Goal: Information Seeking & Learning: Check status

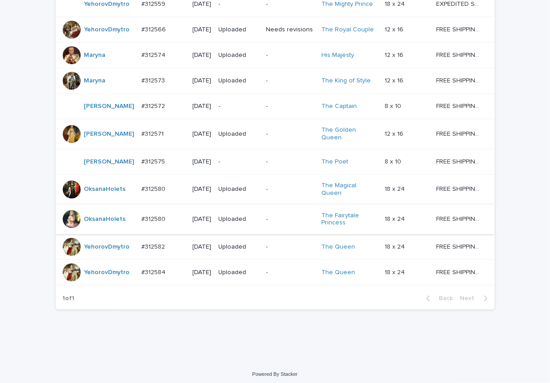
scroll to position [699, 0]
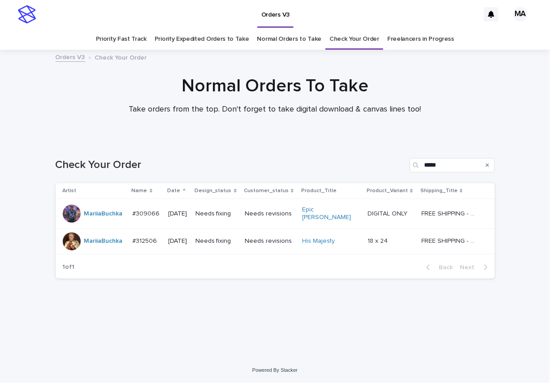
click at [283, 247] on td "Needs revisions" at bounding box center [269, 242] width 57 height 26
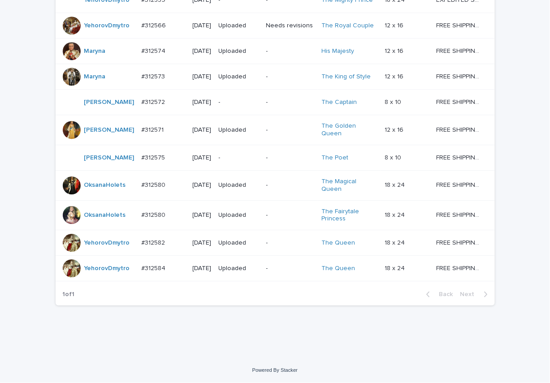
scroll to position [699, 0]
